Goal: Find specific page/section: Find specific page/section

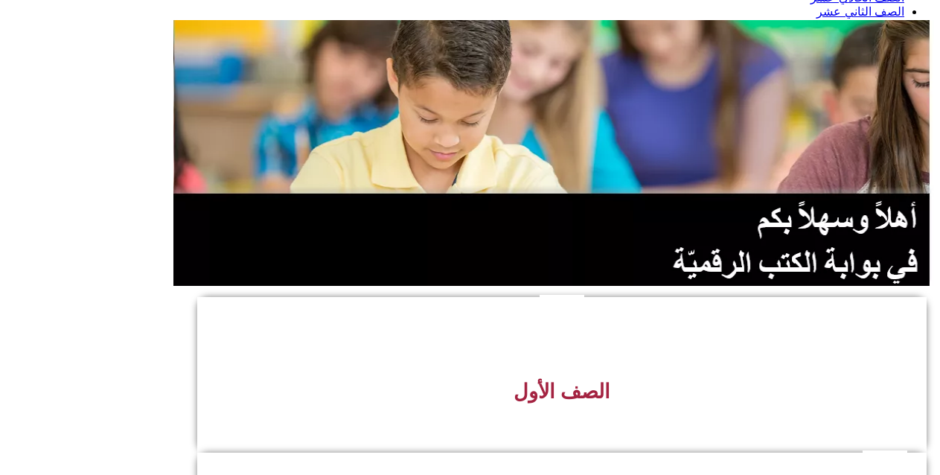
scroll to position [407, 0]
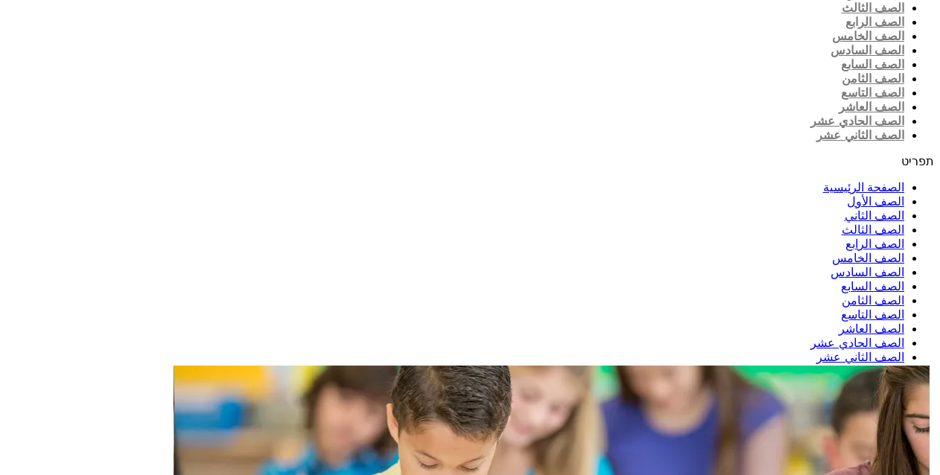
scroll to position [0, 0]
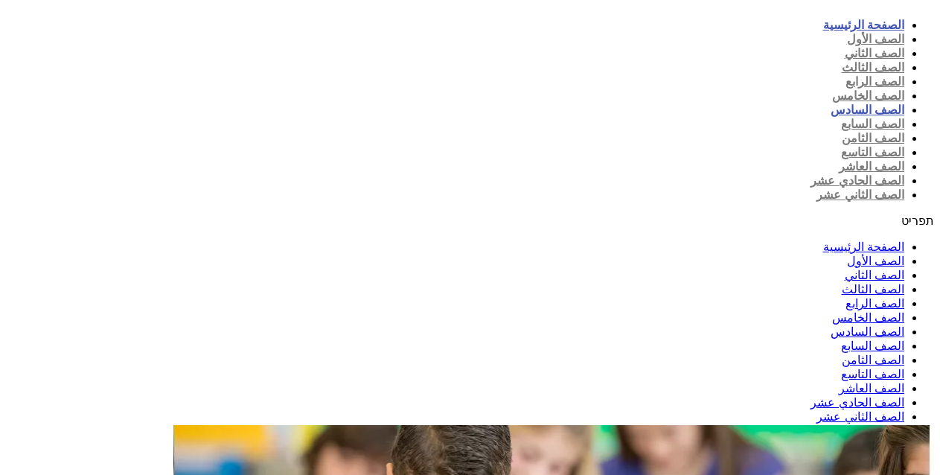
click at [831, 103] on link "الصف السادس" at bounding box center [868, 109] width 74 height 13
